Goal: Task Accomplishment & Management: Complete application form

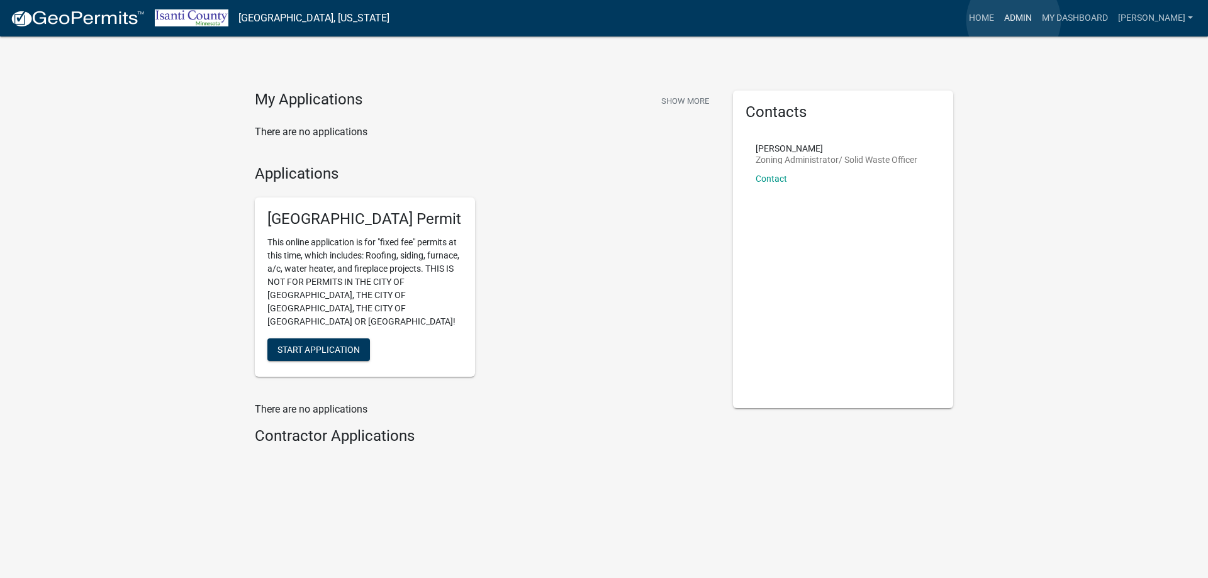
click at [1013, 20] on link "Admin" at bounding box center [1018, 18] width 38 height 24
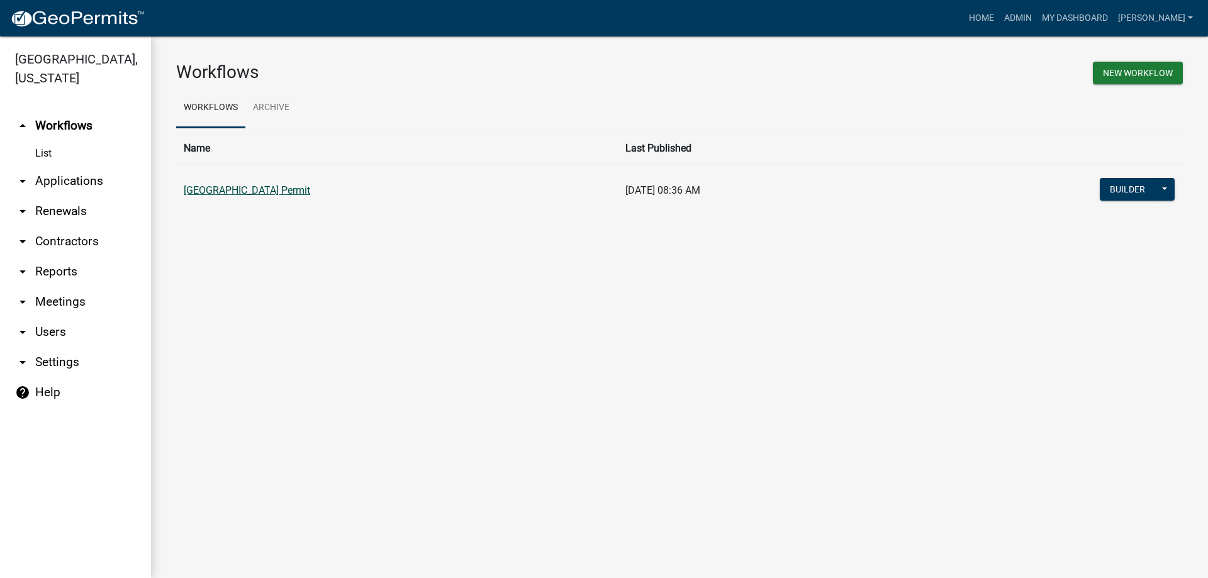
click at [245, 190] on link "[GEOGRAPHIC_DATA] Permit" at bounding box center [247, 190] width 126 height 12
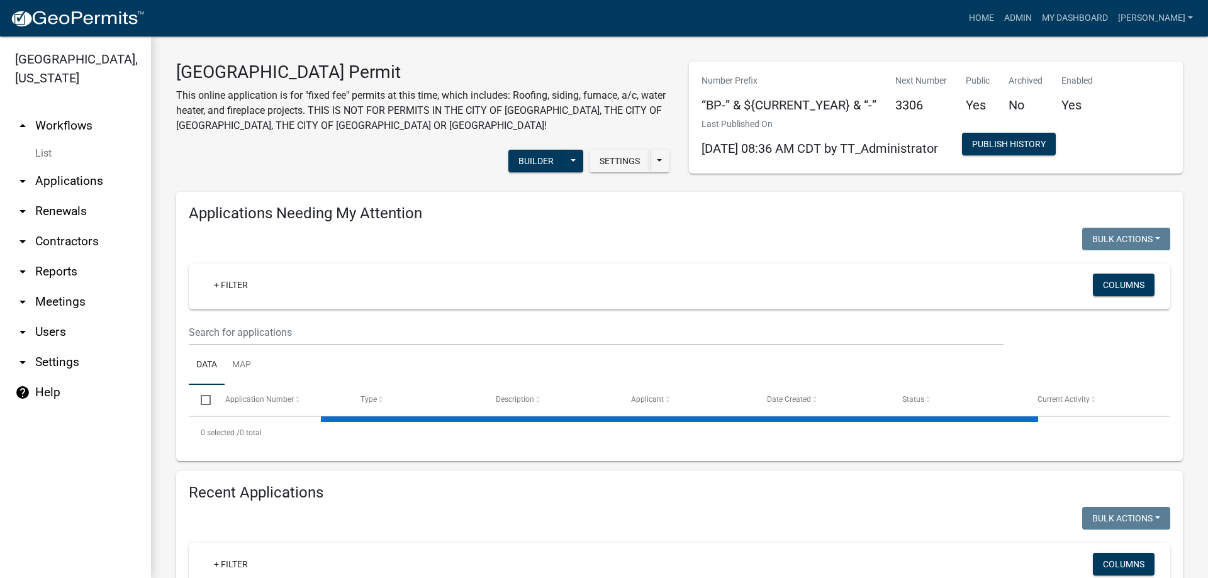
scroll to position [187, 0]
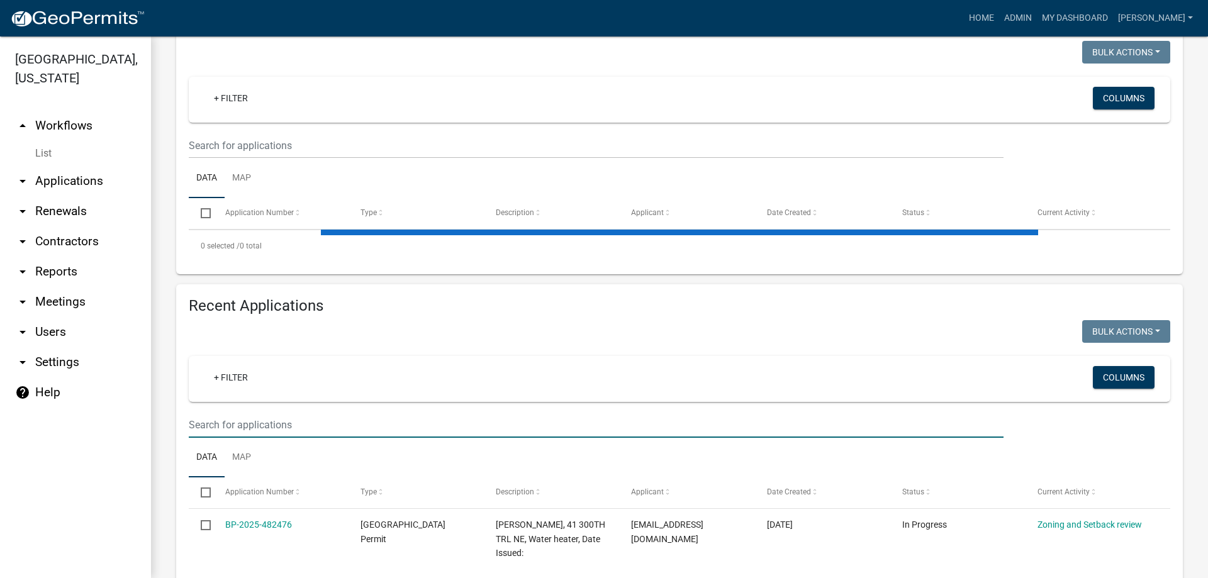
click at [217, 428] on input "text" at bounding box center [596, 425] width 815 height 26
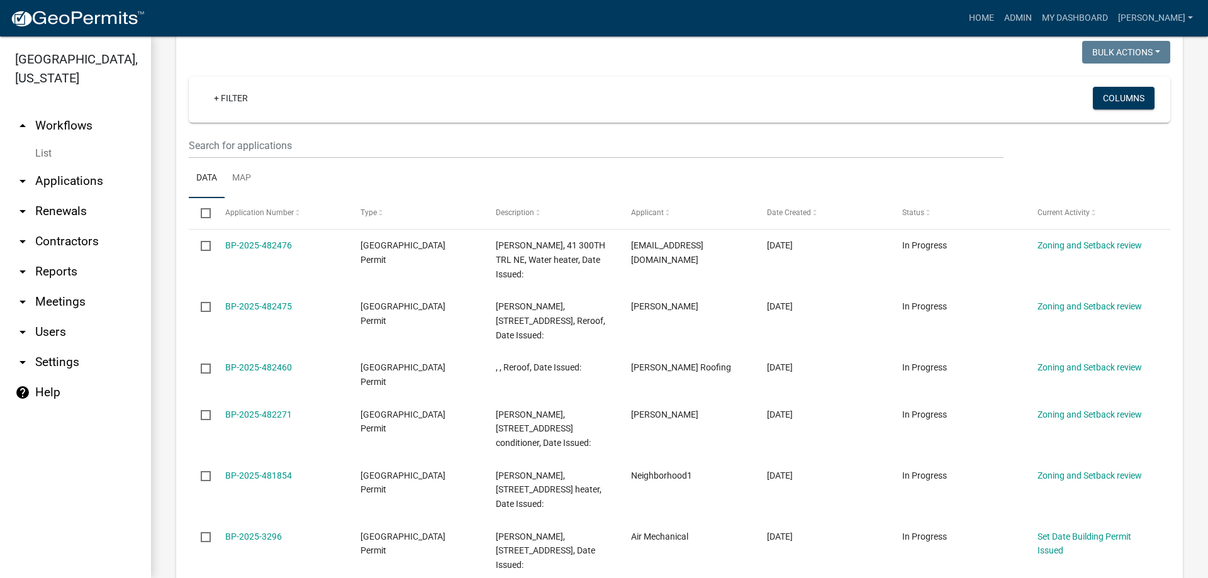
scroll to position [442, 0]
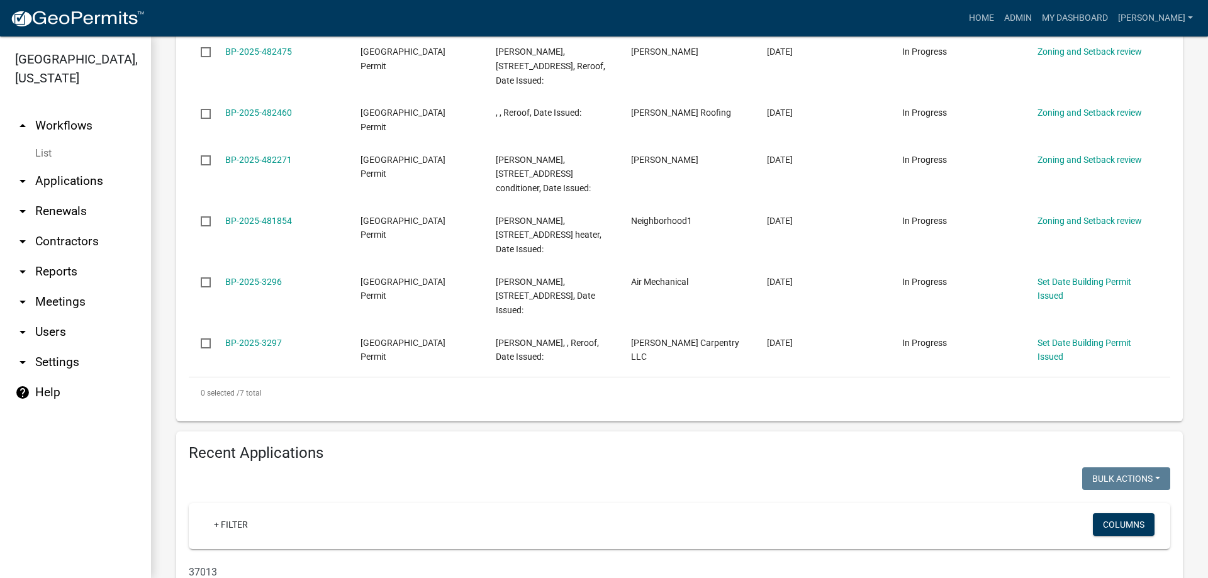
type input "37013"
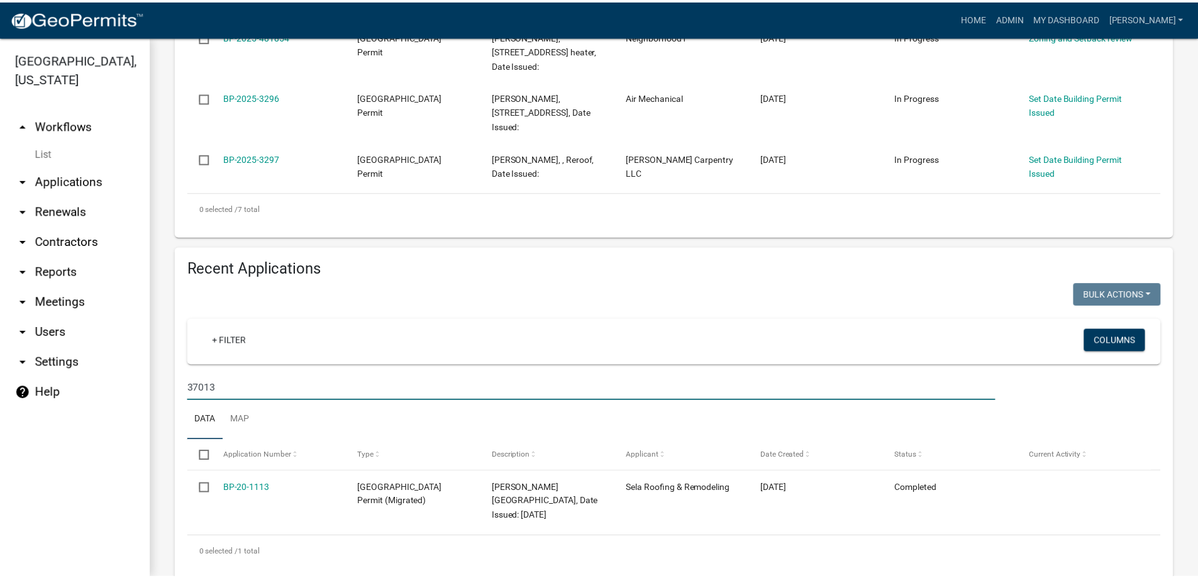
scroll to position [669, 0]
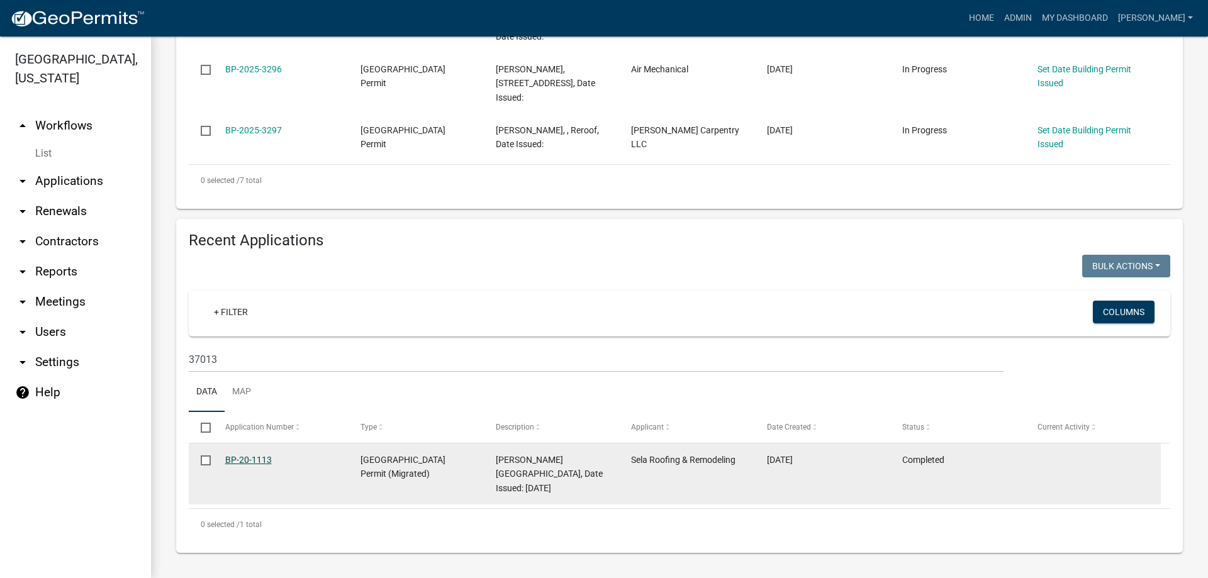
click at [260, 455] on link "BP-20-1113" at bounding box center [248, 460] width 47 height 10
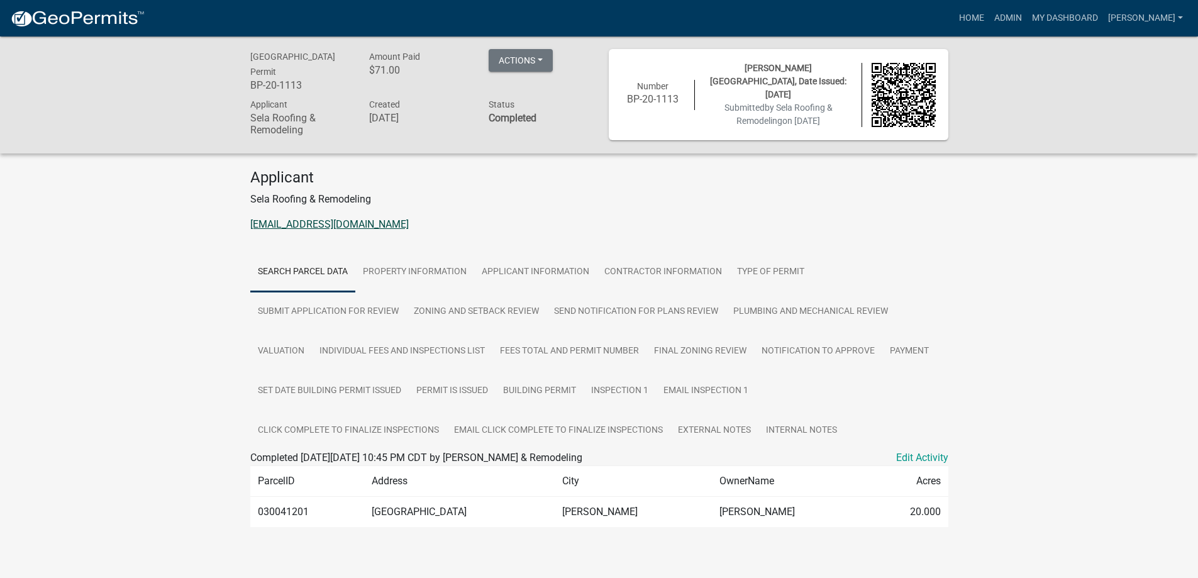
click at [313, 223] on link "[EMAIL_ADDRESS][DOMAIN_NAME]" at bounding box center [329, 224] width 159 height 12
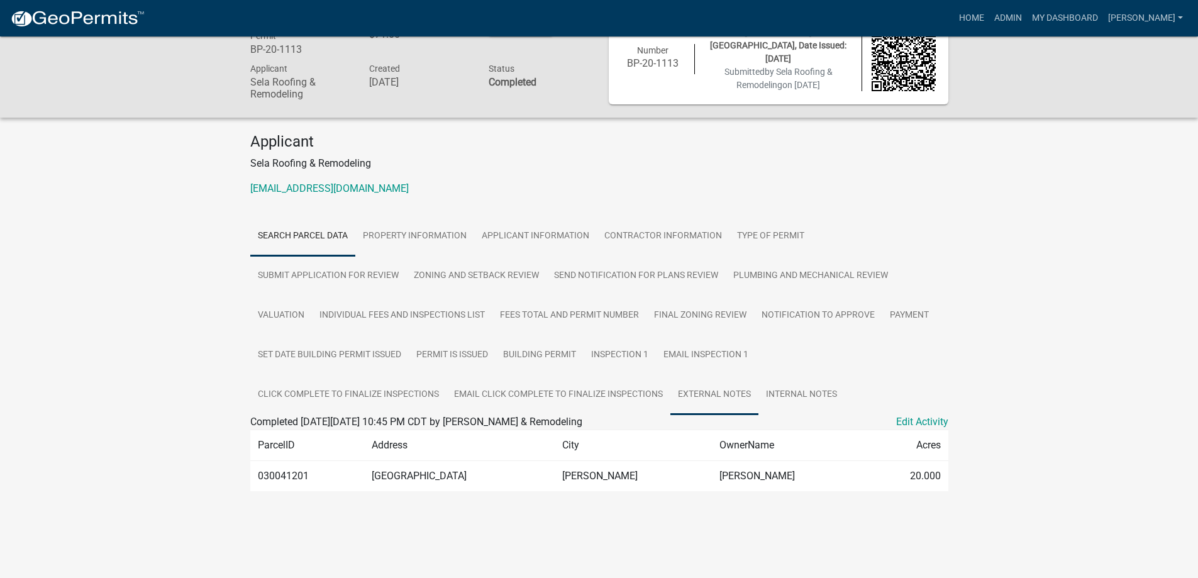
scroll to position [36, 0]
click at [695, 396] on link "External Notes" at bounding box center [715, 394] width 88 height 40
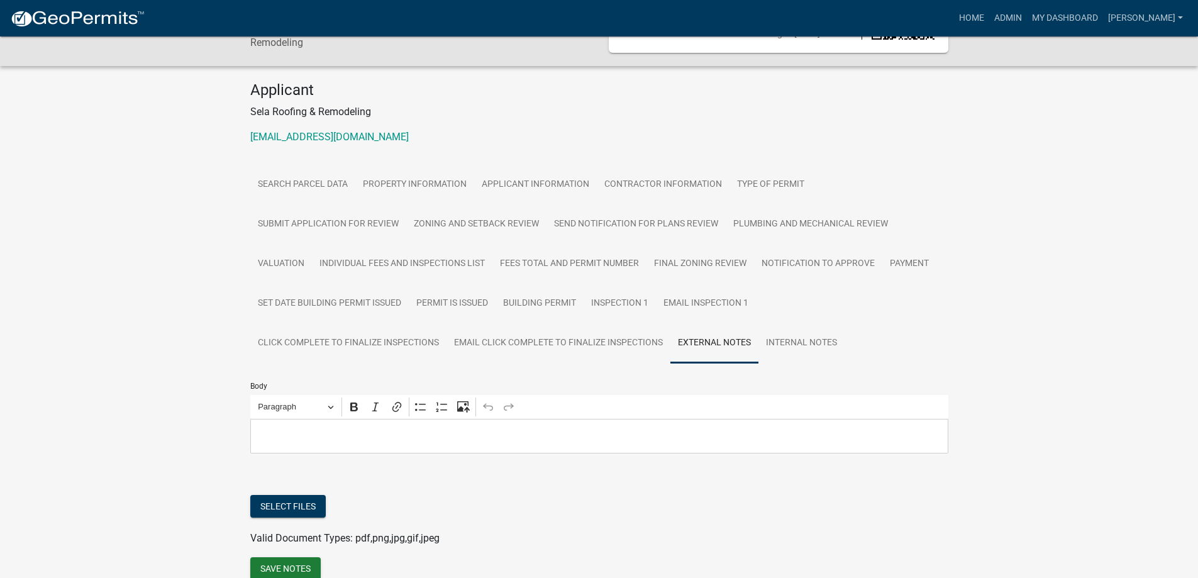
scroll to position [146, 0]
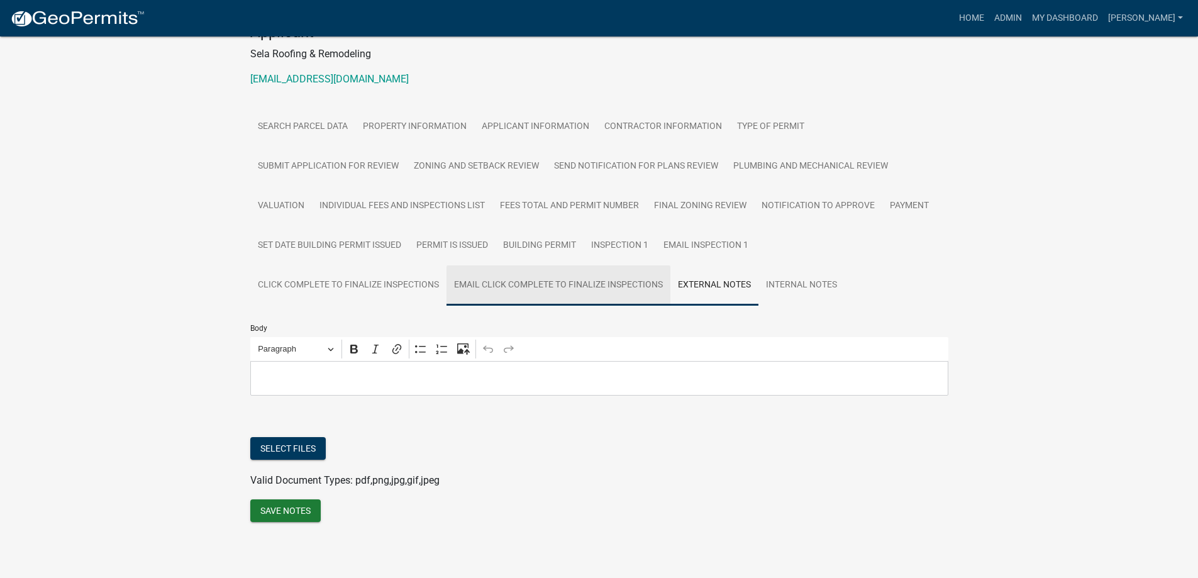
click at [608, 283] on link "Email Click complete to finalize inspections" at bounding box center [559, 285] width 224 height 40
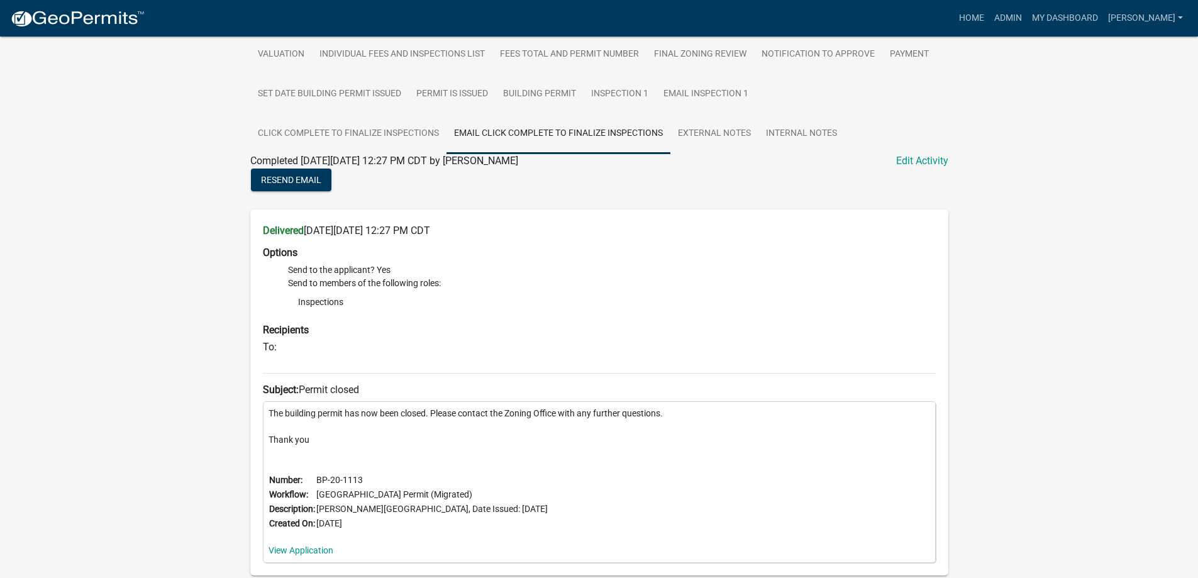
scroll to position [174, 0]
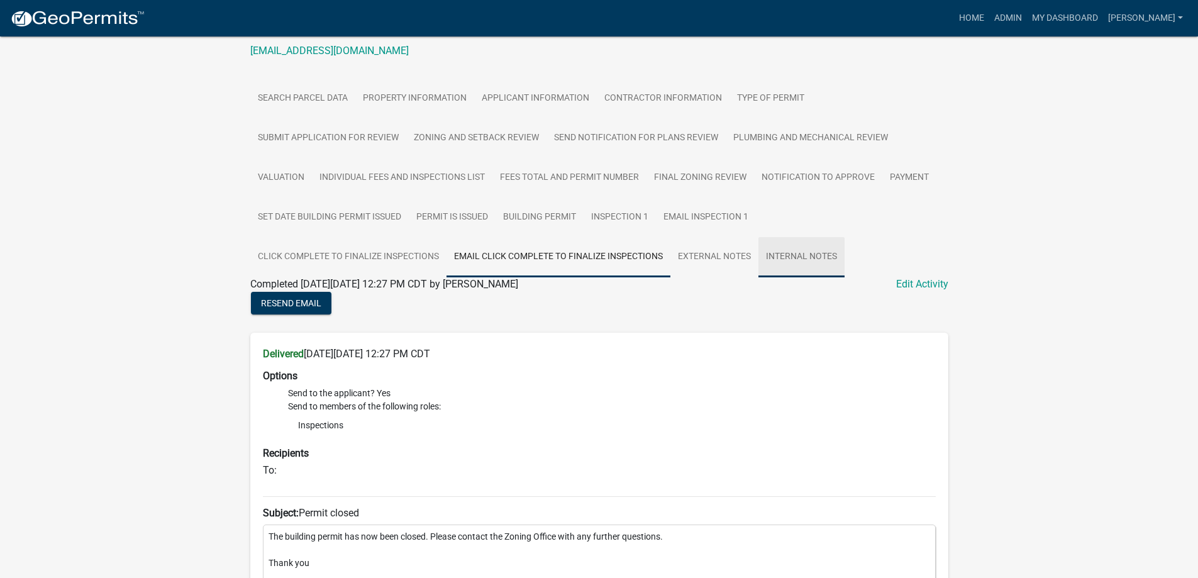
click at [805, 258] on link "Internal Notes" at bounding box center [802, 257] width 86 height 40
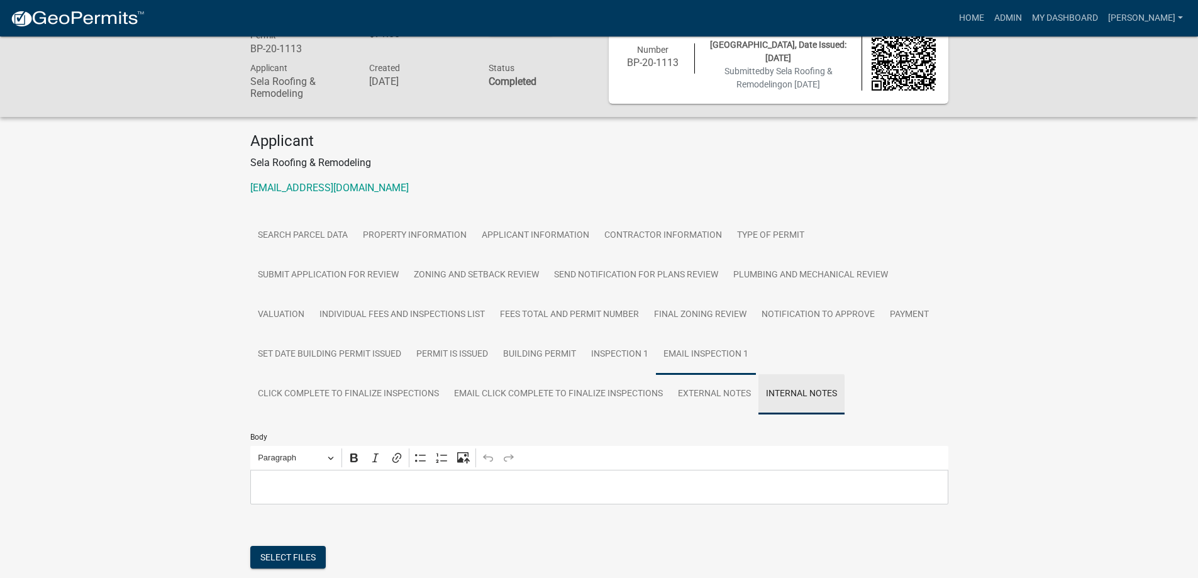
scroll to position [146, 0]
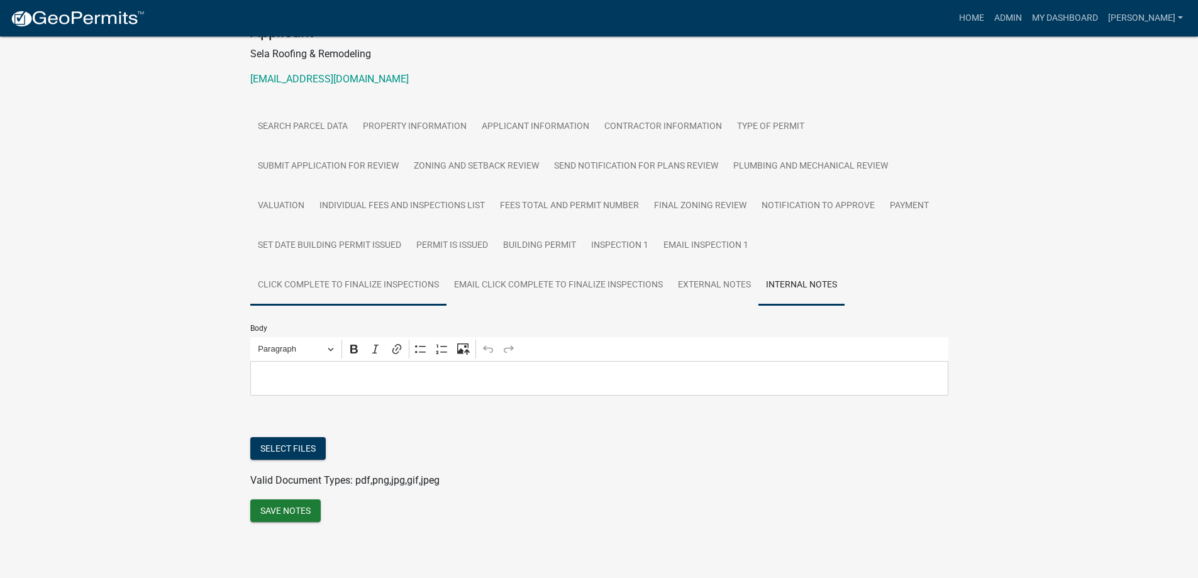
click at [376, 281] on link "Click complete to finalize inspections" at bounding box center [348, 285] width 196 height 40
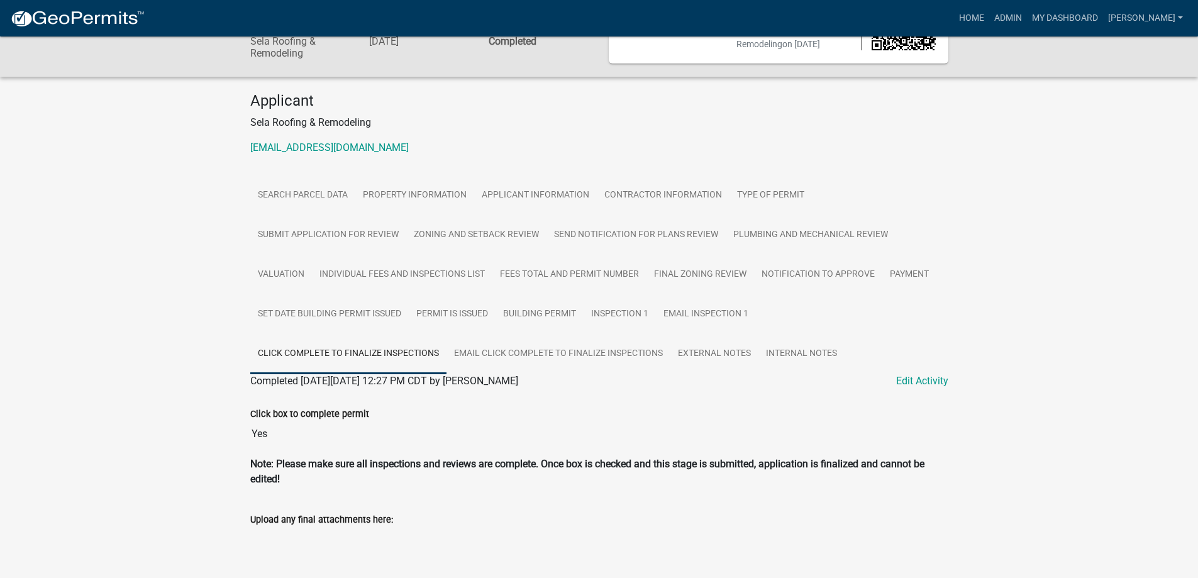
scroll to position [99, 0]
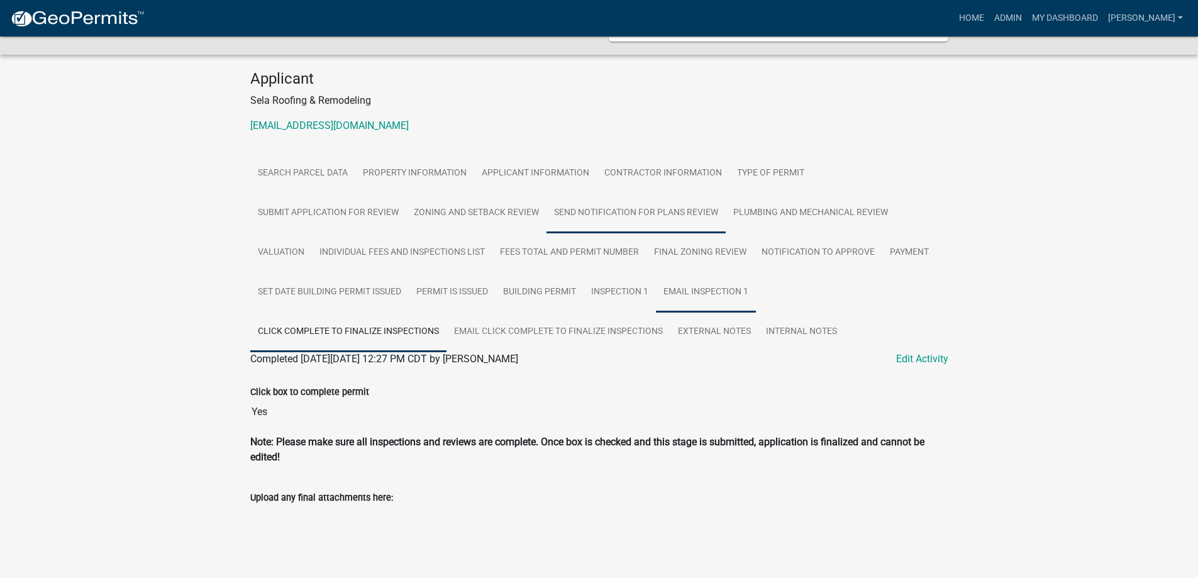
click at [696, 294] on link "Email Inspection 1" at bounding box center [706, 292] width 100 height 40
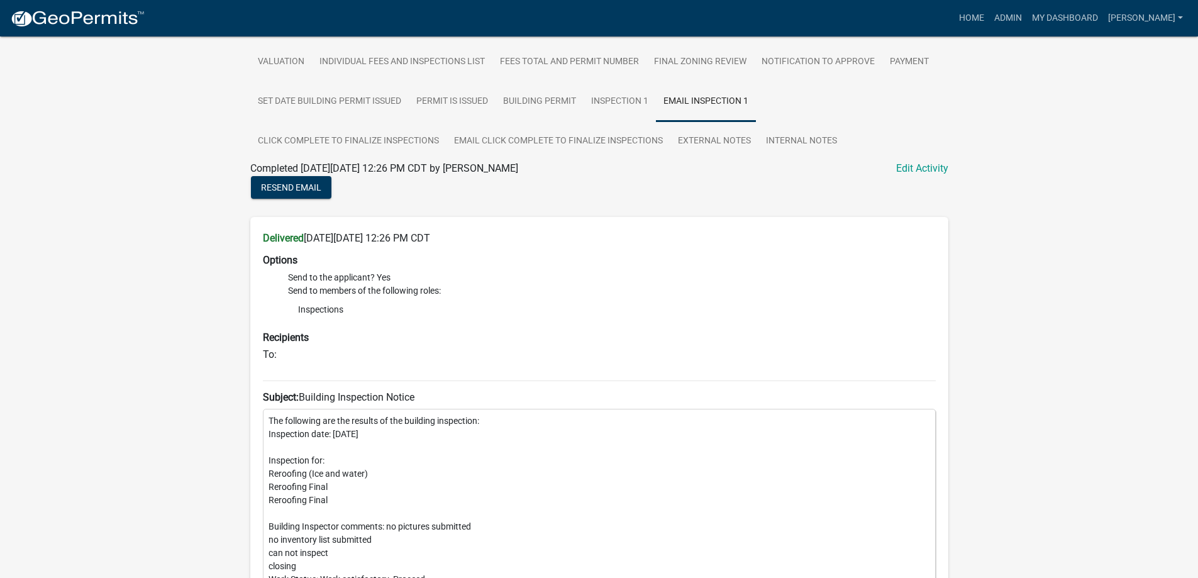
scroll to position [225, 0]
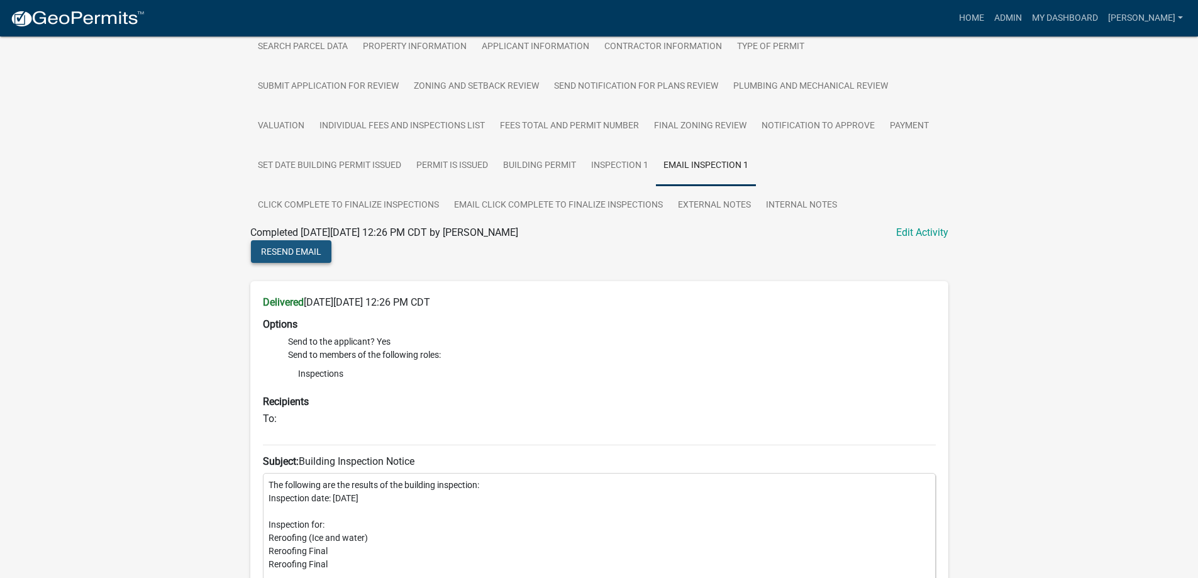
click at [291, 253] on span "Resend Email" at bounding box center [291, 251] width 60 height 10
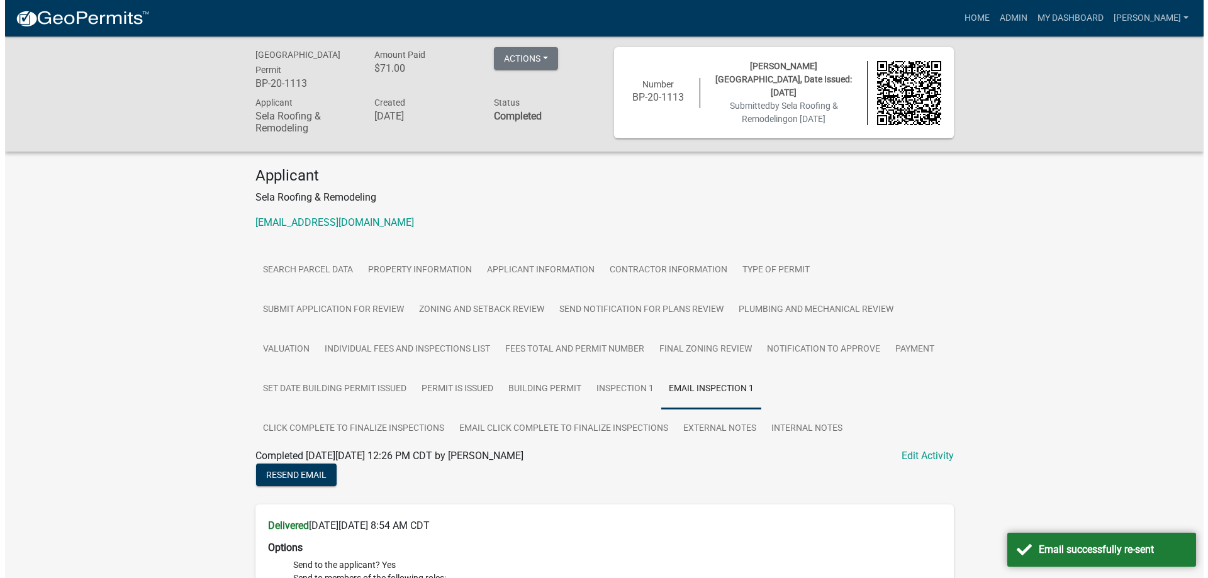
scroll to position [0, 0]
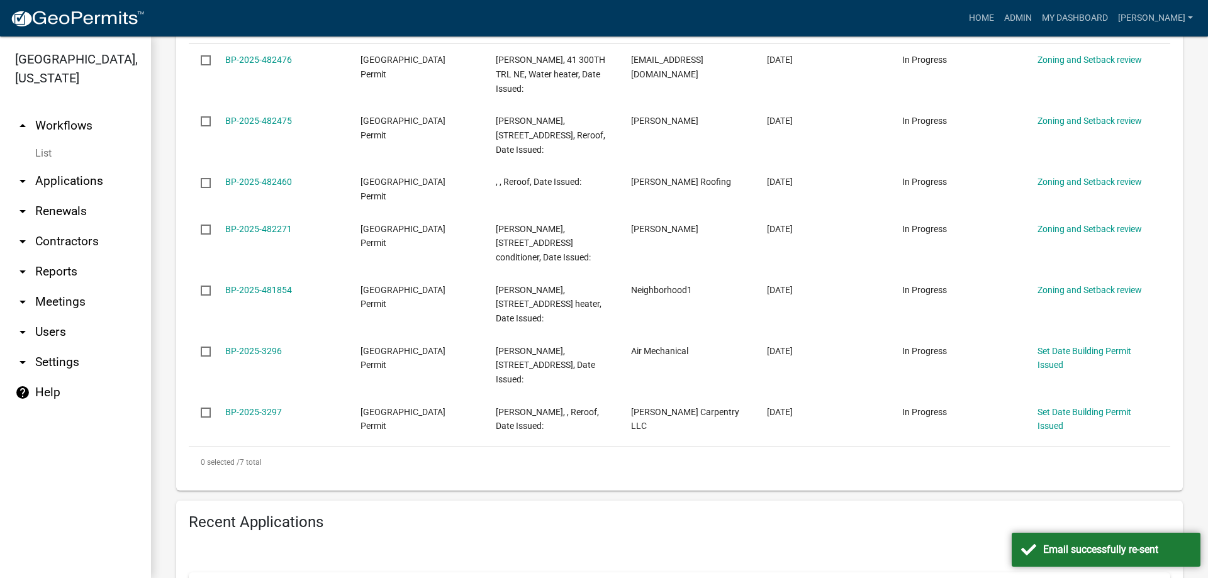
scroll to position [377, 0]
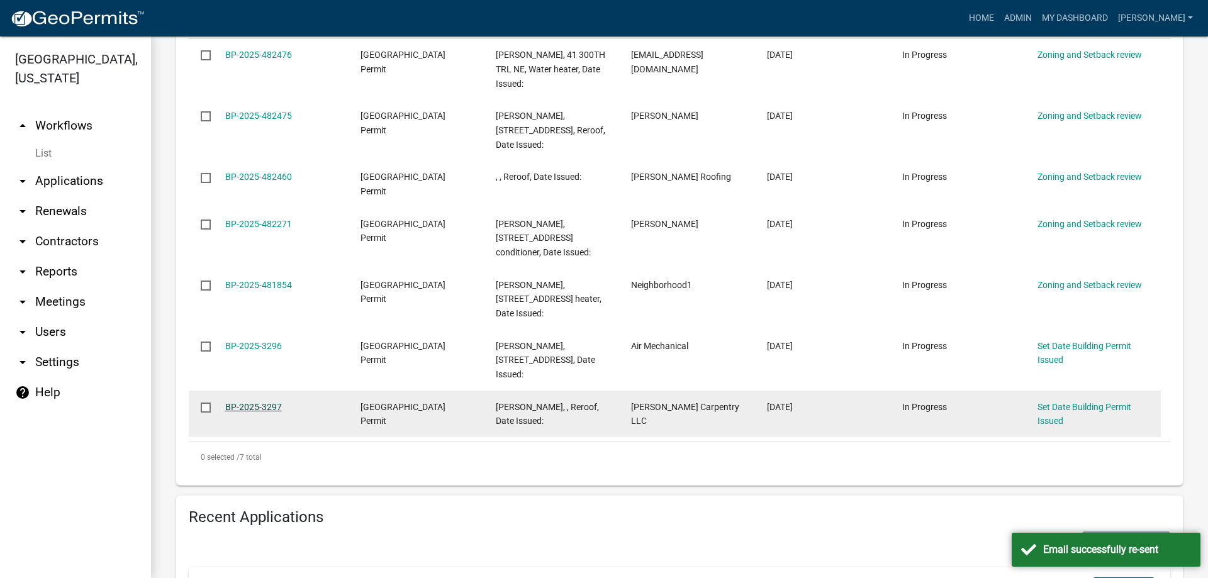
click at [242, 406] on link "BP-2025-3297" at bounding box center [253, 407] width 57 height 10
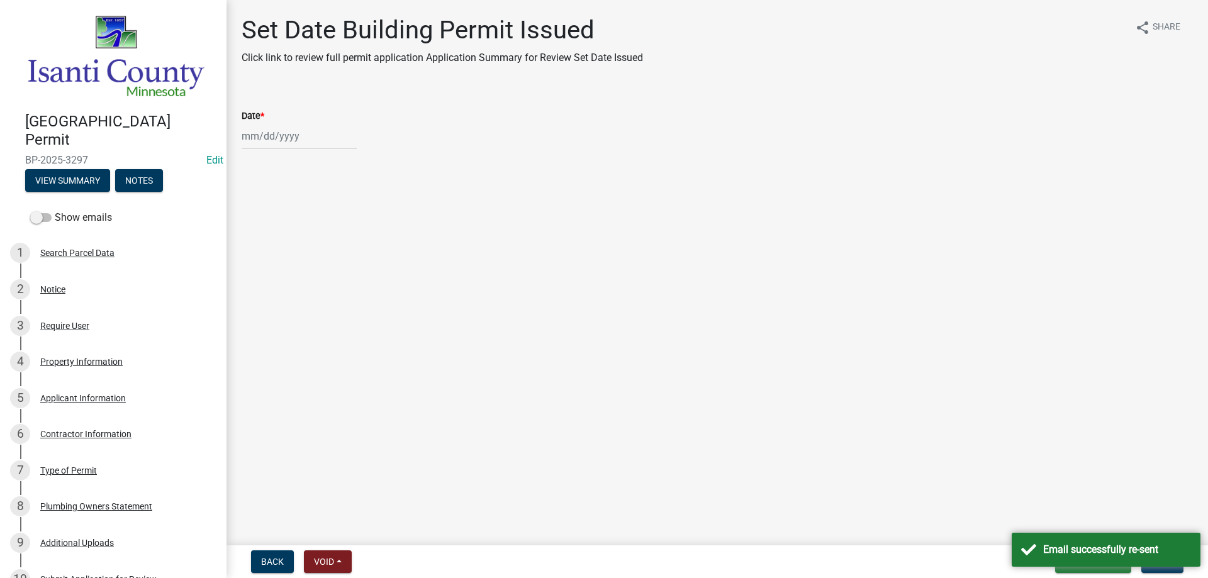
click at [260, 140] on div at bounding box center [299, 136] width 115 height 26
select select "9"
select select "2025"
click at [272, 269] on div "23" at bounding box center [274, 263] width 20 height 20
type input "[DATE]"
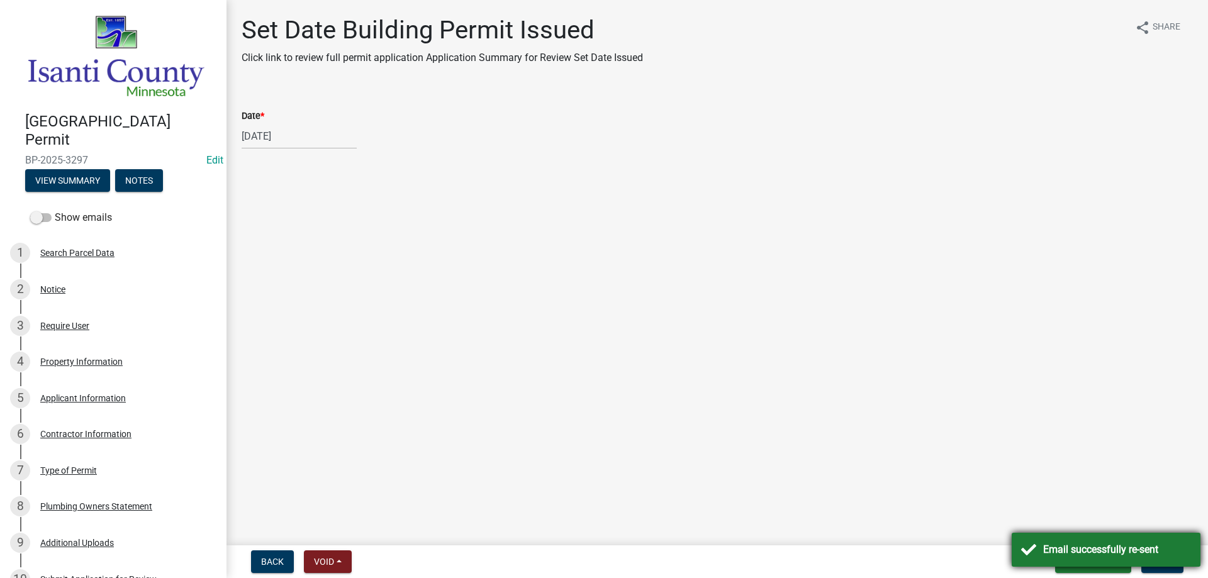
click at [1126, 547] on div "Email successfully re-sent" at bounding box center [1117, 549] width 148 height 15
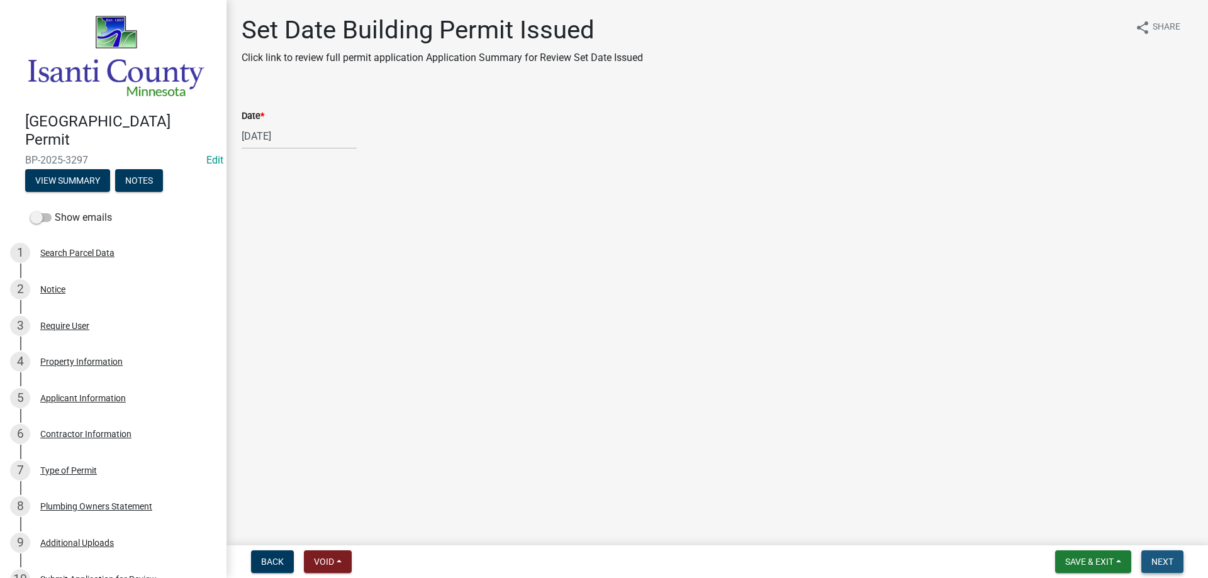
click at [1154, 555] on button "Next" at bounding box center [1162, 561] width 42 height 23
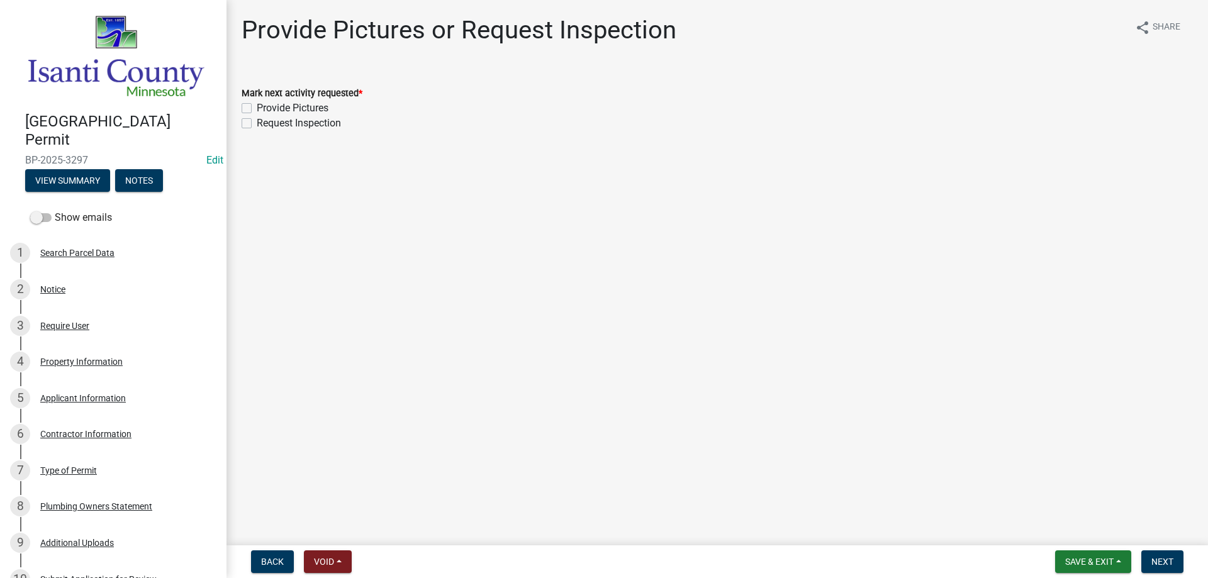
click at [257, 105] on label "Provide Pictures" at bounding box center [293, 108] width 72 height 15
click at [257, 105] on input "Provide Pictures" at bounding box center [261, 105] width 8 height 8
checkbox input "true"
click at [257, 122] on label "Request Inspection" at bounding box center [299, 123] width 84 height 15
click at [257, 122] on input "Request Inspection" at bounding box center [261, 120] width 8 height 8
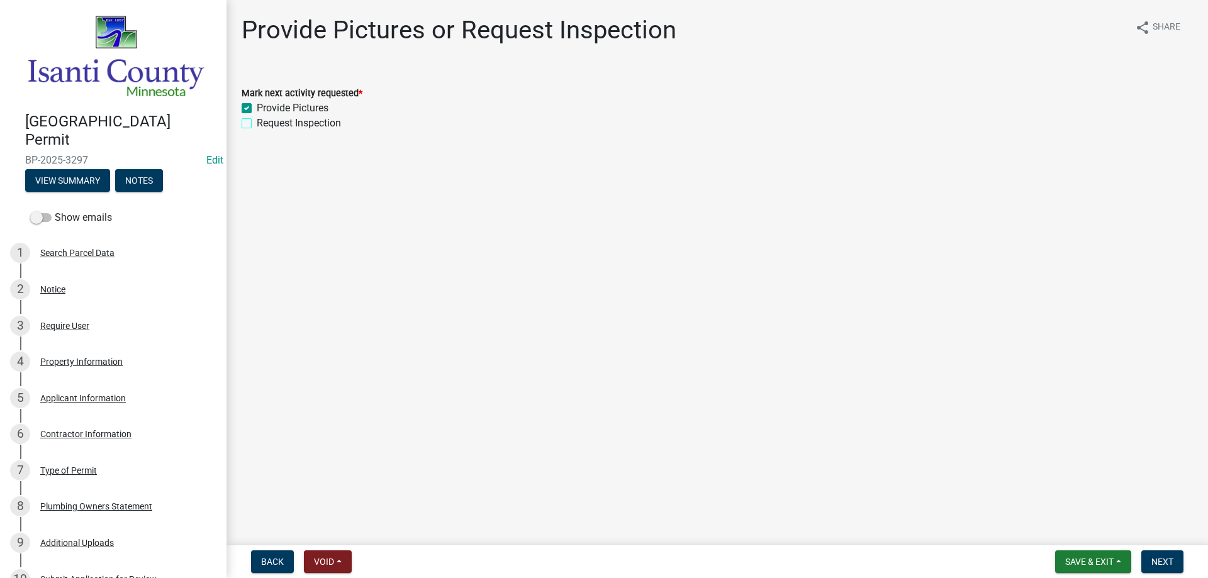
checkbox input "true"
click at [1156, 559] on span "Next" at bounding box center [1162, 562] width 22 height 10
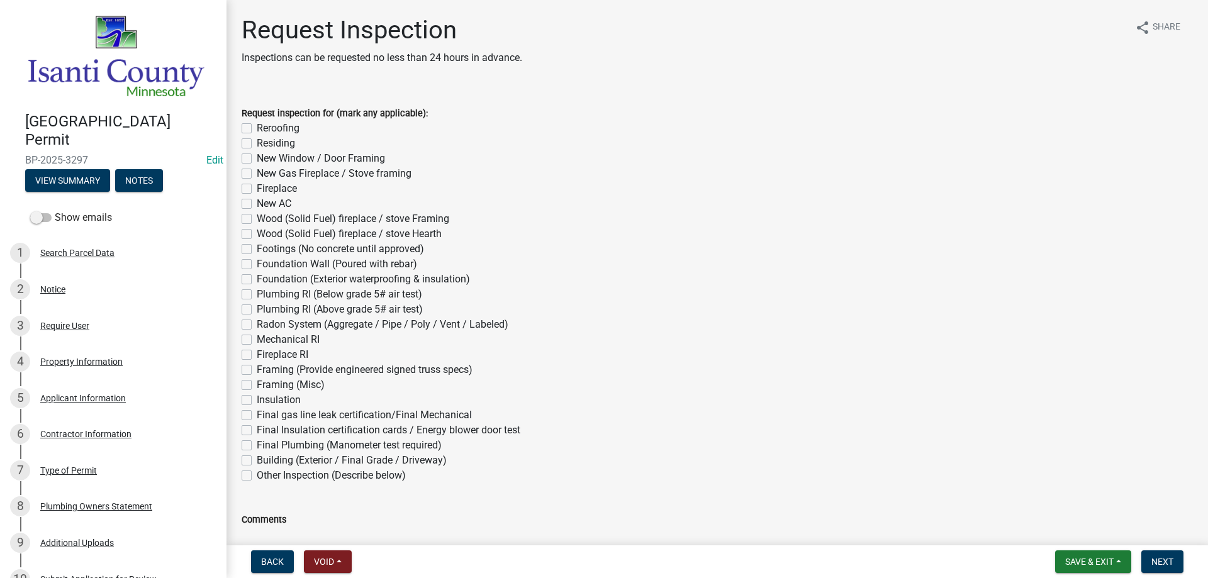
click at [1108, 573] on nav "Back Void Withdraw Lock Expire Void Save & Exit Save Save & Exit Next" at bounding box center [716, 561] width 981 height 33
click at [1109, 565] on span "Save & Exit" at bounding box center [1089, 562] width 48 height 10
click at [1086, 528] on button "Save & Exit" at bounding box center [1080, 529] width 101 height 30
